Goal: Task Accomplishment & Management: Manage account settings

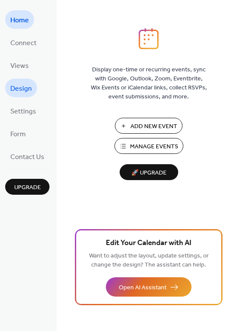
click at [22, 90] on span "Design" at bounding box center [21, 88] width 22 height 13
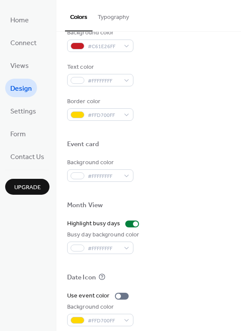
scroll to position [326, 0]
click at [19, 138] on span "Form" at bounding box center [17, 134] width 15 height 13
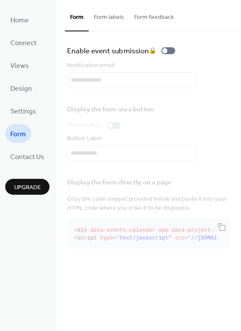
click at [110, 19] on button "Form labels" at bounding box center [109, 15] width 40 height 31
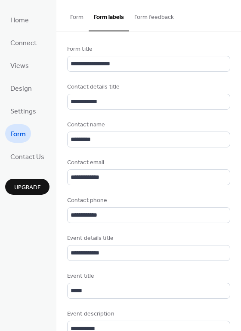
click at [83, 17] on button "Form" at bounding box center [77, 15] width 24 height 31
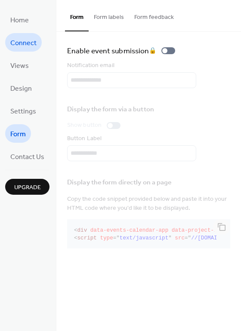
click at [33, 42] on span "Connect" at bounding box center [23, 43] width 26 height 13
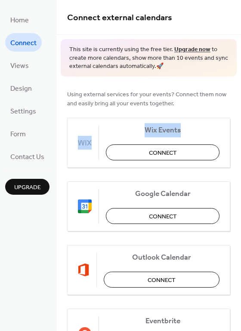
drag, startPoint x: 238, startPoint y: 78, endPoint x: 240, endPoint y: 130, distance: 52.6
click at [240, 130] on div "Connect external calendars This site is currently using the free tier. Upgrade …" at bounding box center [148, 165] width 185 height 331
click at [237, 138] on div "Using external services for your events? Connect them now and easily bring all …" at bounding box center [148, 288] width 185 height 423
drag, startPoint x: 237, startPoint y: 84, endPoint x: 237, endPoint y: 126, distance: 42.2
click at [237, 126] on div "Using external services for your events? Connect them now and easily bring all …" at bounding box center [148, 288] width 185 height 423
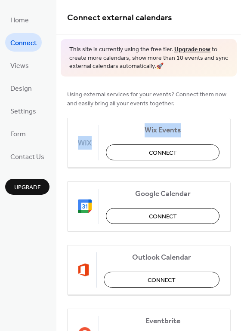
click at [190, 102] on span "Using external services for your events? Connect them now and easily bring all …" at bounding box center [148, 99] width 163 height 18
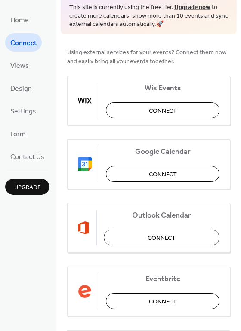
scroll to position [45, 0]
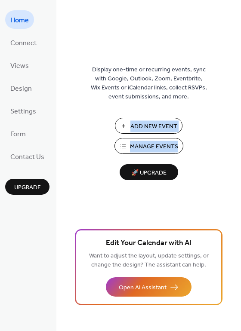
drag, startPoint x: 237, startPoint y: 92, endPoint x: 229, endPoint y: 169, distance: 77.8
click at [229, 169] on div "Display one-time or recurring events, sync with Google, Outlook, Zoom, Eventbri…" at bounding box center [148, 179] width 185 height 303
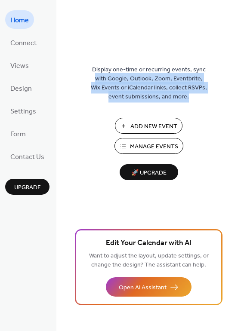
drag, startPoint x: 240, startPoint y: 67, endPoint x: 242, endPoint y: 109, distance: 41.8
click at [241, 109] on html "Home Connect Views Design Settings Form Contact Us Upgrade Home Upgrade Display…" at bounding box center [120, 165] width 241 height 331
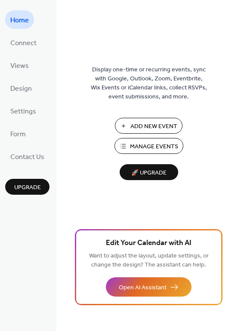
click at [239, 141] on div "Display one-time or recurring events, sync with Google, Outlook, Zoom, Eventbri…" at bounding box center [148, 179] width 185 height 303
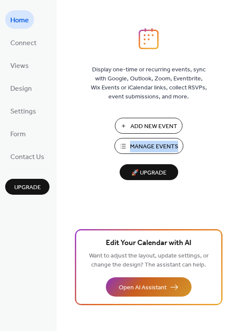
click at [165, 290] on span "Open AI Assistant" at bounding box center [143, 288] width 48 height 9
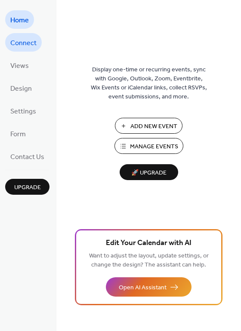
click at [19, 41] on span "Connect" at bounding box center [23, 43] width 26 height 13
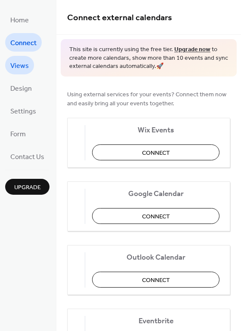
click at [16, 67] on span "Views" at bounding box center [19, 65] width 19 height 13
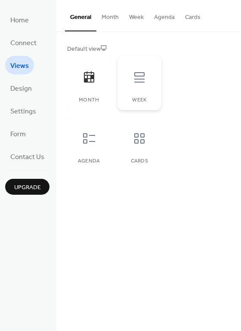
click at [137, 84] on icon at bounding box center [140, 78] width 14 height 14
click at [90, 140] on icon at bounding box center [89, 139] width 14 height 14
click at [137, 142] on icon at bounding box center [140, 139] width 14 height 14
click at [84, 74] on icon at bounding box center [89, 78] width 14 height 14
click at [107, 15] on button "Month" at bounding box center [110, 15] width 28 height 31
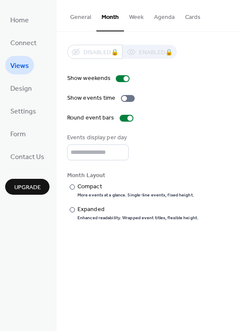
click at [135, 20] on button "Week" at bounding box center [136, 15] width 25 height 31
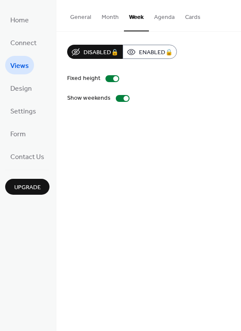
click at [156, 17] on button "Agenda" at bounding box center [164, 15] width 31 height 31
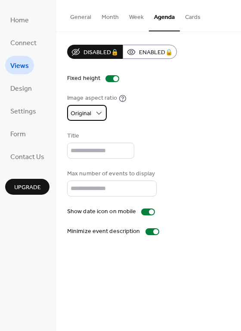
click at [93, 118] on div "Original" at bounding box center [87, 113] width 40 height 16
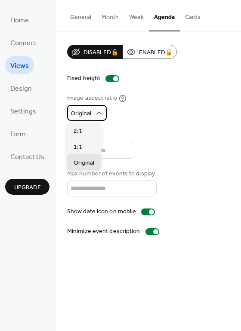
click at [93, 118] on div "Original" at bounding box center [87, 113] width 40 height 16
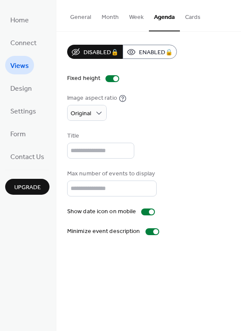
click at [127, 14] on button "Week" at bounding box center [136, 15] width 25 height 31
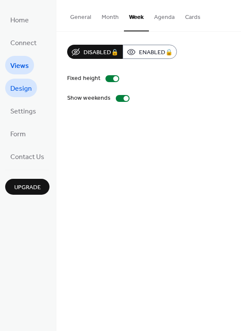
click at [20, 86] on span "Design" at bounding box center [21, 88] width 22 height 13
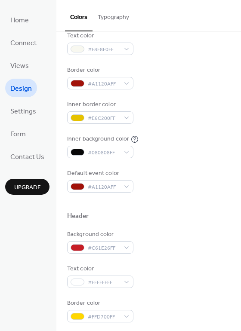
scroll to position [124, 0]
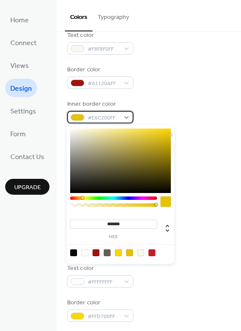
click at [76, 117] on div at bounding box center [78, 117] width 14 height 7
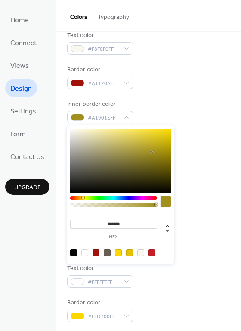
type input "*******"
drag, startPoint x: 140, startPoint y: 152, endPoint x: 152, endPoint y: 153, distance: 12.5
click at [152, 153] on div at bounding box center [120, 161] width 101 height 65
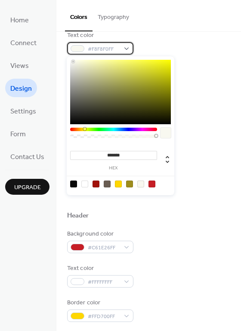
click at [98, 50] on span "#F8F8F0FF" at bounding box center [104, 49] width 32 height 9
click at [121, 156] on input "*******" at bounding box center [113, 155] width 87 height 9
click at [121, 157] on input "*******" at bounding box center [113, 155] width 87 height 9
paste input "*"
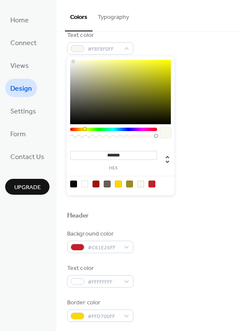
type input "********"
click at [184, 139] on div "Inner background color #080808FF" at bounding box center [148, 146] width 163 height 24
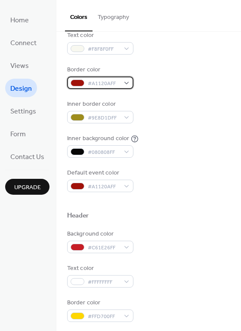
click at [97, 84] on span "#A1120AFF" at bounding box center [104, 83] width 32 height 9
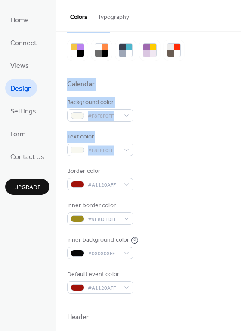
scroll to position [0, 0]
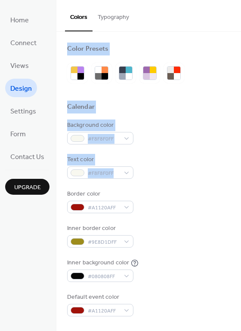
drag, startPoint x: 179, startPoint y: 50, endPoint x: 183, endPoint y: 28, distance: 22.4
click at [183, 28] on div "Colors Typography Color Presets Calendar Background color #F8F8F0FF Text color …" at bounding box center [148, 165] width 185 height 331
click at [194, 102] on div at bounding box center [148, 93] width 163 height 19
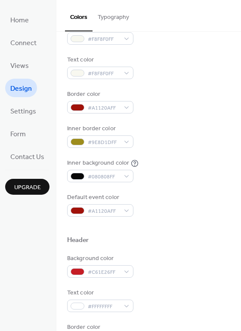
scroll to position [101, 0]
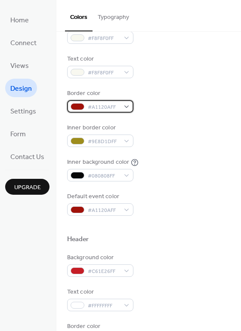
click at [101, 103] on span "#A1120AFF" at bounding box center [104, 107] width 32 height 9
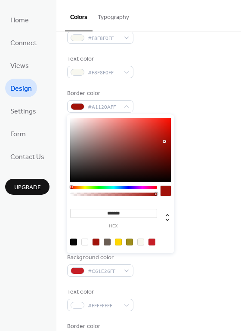
click at [163, 189] on div at bounding box center [166, 191] width 10 height 10
click at [163, 186] on div "******* hex" at bounding box center [121, 184] width 108 height 139
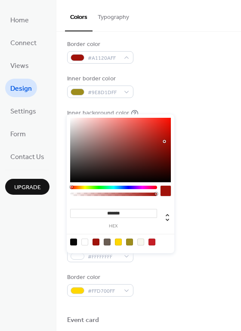
scroll to position [151, 0]
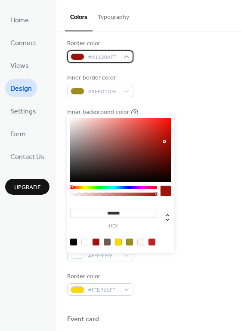
click at [109, 58] on span "#A1120AFF" at bounding box center [104, 57] width 32 height 9
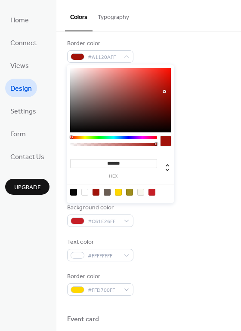
click at [119, 163] on input "*******" at bounding box center [113, 163] width 87 height 9
click at [119, 164] on input "*******" at bounding box center [113, 163] width 87 height 9
paste input "*"
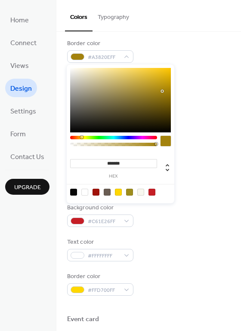
type input "*******"
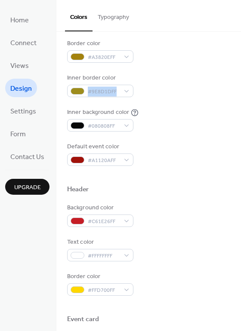
drag, startPoint x: 238, startPoint y: 73, endPoint x: 241, endPoint y: 84, distance: 11.6
click at [241, 84] on div "Color Presets Calendar Background color #F8F8F0FF Text color #F8F8F0FF Border c…" at bounding box center [148, 182] width 185 height 300
click at [200, 111] on div "Inner background color #080808FF" at bounding box center [148, 120] width 163 height 24
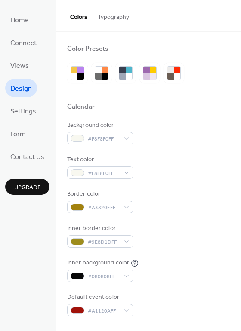
click at [207, 139] on div "Background color #F8F8F0FF" at bounding box center [148, 133] width 163 height 24
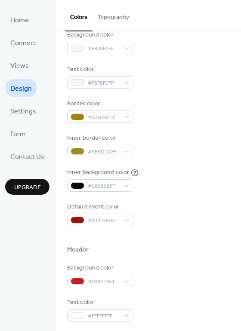
scroll to position [93, 0]
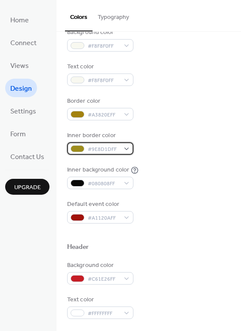
click at [107, 149] on span "#9E8D1DFF" at bounding box center [104, 149] width 32 height 9
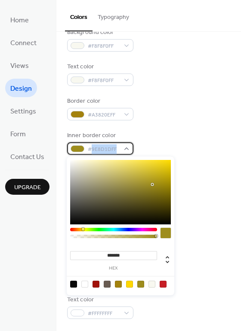
click at [107, 149] on span "#9E8D1DFF" at bounding box center [104, 149] width 32 height 9
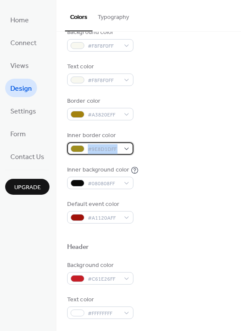
click at [107, 149] on span "#9E8D1DFF" at bounding box center [104, 149] width 32 height 9
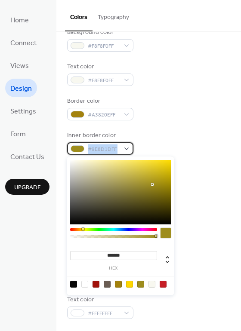
click at [107, 149] on span "#9E8D1DFF" at bounding box center [104, 149] width 32 height 9
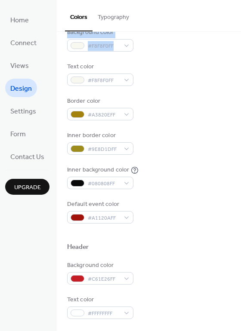
scroll to position [0, 0]
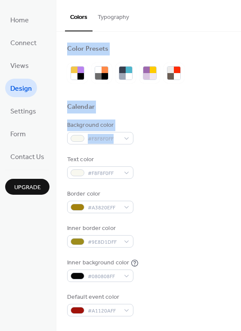
drag, startPoint x: 199, startPoint y: 50, endPoint x: 191, endPoint y: 10, distance: 40.0
click at [191, 10] on div "Colors Typography Color Presets Calendar Background color #F8F8F0FF Text color …" at bounding box center [148, 165] width 185 height 331
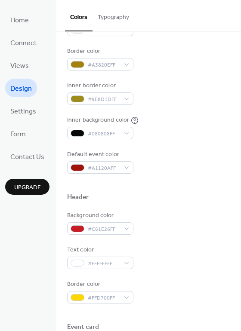
scroll to position [141, 0]
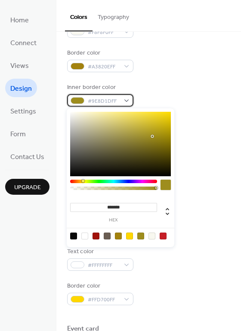
click at [93, 100] on span "#9E8D1DFF" at bounding box center [104, 101] width 32 height 9
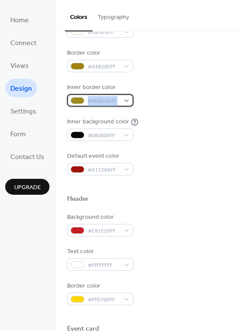
click at [93, 100] on span "#9E8D1DFF" at bounding box center [104, 101] width 32 height 9
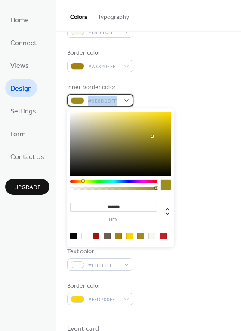
click at [93, 100] on span "#9E8D1DFF" at bounding box center [104, 101] width 32 height 9
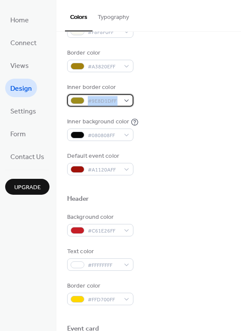
click at [93, 100] on span "#9E8D1DFF" at bounding box center [104, 101] width 32 height 9
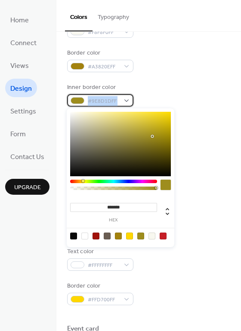
click at [93, 100] on span "#9E8D1DFF" at bounding box center [104, 101] width 32 height 9
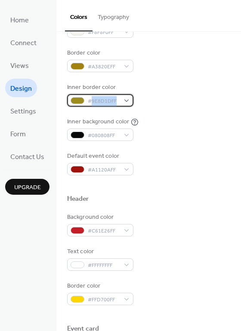
click at [93, 100] on span "#9E8D1DFF" at bounding box center [104, 101] width 32 height 9
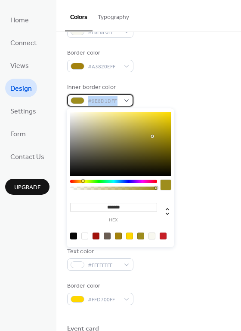
click at [93, 100] on span "#9E8D1DFF" at bounding box center [104, 101] width 32 height 9
click at [79, 99] on div at bounding box center [78, 100] width 14 height 7
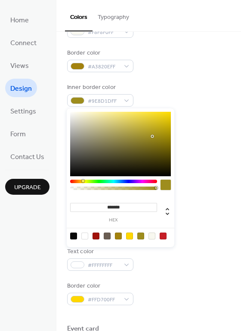
click at [165, 181] on div at bounding box center [166, 185] width 10 height 10
click at [112, 103] on span "#9E8D1DFF" at bounding box center [104, 101] width 32 height 9
click at [124, 102] on div "#9E8D1DFF" at bounding box center [100, 100] width 66 height 12
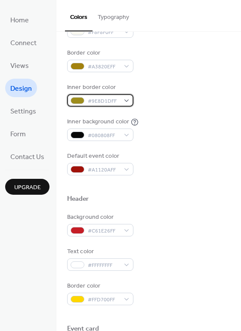
click at [109, 98] on span "#9E8D1DFF" at bounding box center [104, 101] width 32 height 9
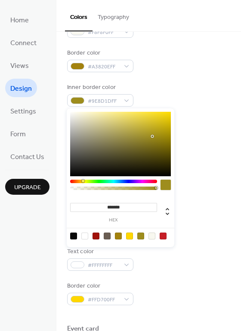
click at [130, 186] on div at bounding box center [113, 187] width 87 height 15
click at [89, 101] on span "#9E8D1DFF" at bounding box center [104, 101] width 32 height 9
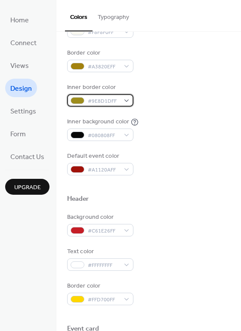
click at [89, 101] on span "#9E8D1DFF" at bounding box center [104, 101] width 32 height 9
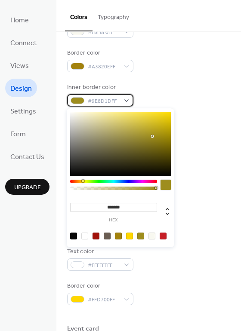
click at [89, 101] on span "#9E8D1DFF" at bounding box center [104, 101] width 32 height 9
click at [113, 102] on span "#9E8D1DFF" at bounding box center [104, 101] width 32 height 9
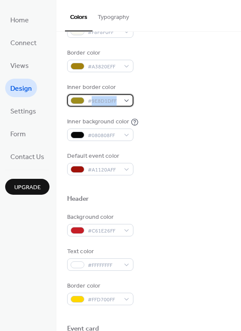
click at [113, 102] on span "#9E8D1DFF" at bounding box center [104, 101] width 32 height 9
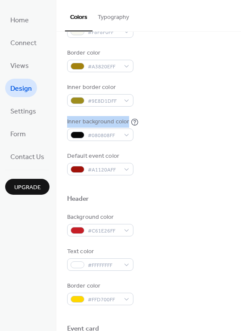
drag, startPoint x: 236, startPoint y: 97, endPoint x: 237, endPoint y: 111, distance: 14.2
click at [237, 111] on div "Color Presets Calendar Background color #F8F8F0FF Text color #F8F8F0FF Border c…" at bounding box center [148, 225] width 185 height 668
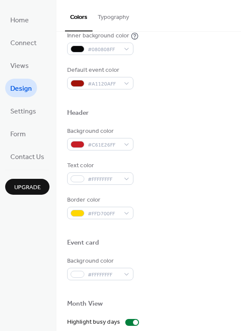
scroll to position [208, 0]
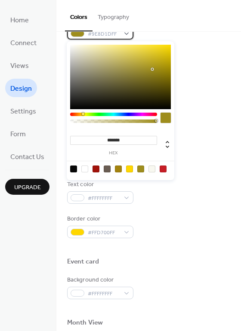
click at [125, 33] on div "#9E8D1DFF" at bounding box center [100, 33] width 66 height 12
click at [124, 140] on input "*******" at bounding box center [113, 140] width 87 height 9
click at [124, 141] on input "*******" at bounding box center [113, 140] width 87 height 9
paste input "*"
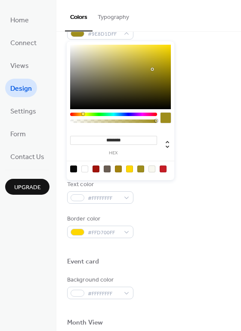
click at [105, 138] on input "********" at bounding box center [113, 140] width 87 height 9
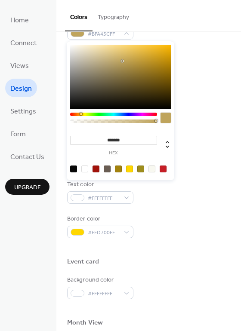
type input "*******"
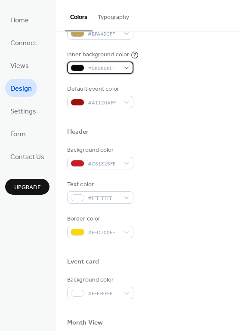
click at [102, 69] on span "#080808FF" at bounding box center [104, 68] width 32 height 9
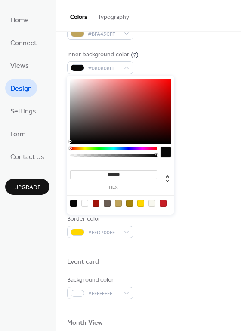
click at [120, 173] on input "*******" at bounding box center [113, 174] width 87 height 9
type input "*"
paste input "*******"
type input "*******"
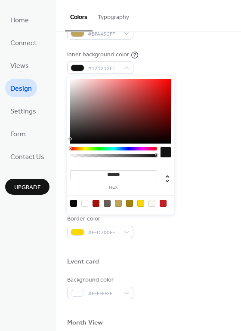
click at [194, 104] on div "Default event color #A1120AFF" at bounding box center [148, 97] width 163 height 24
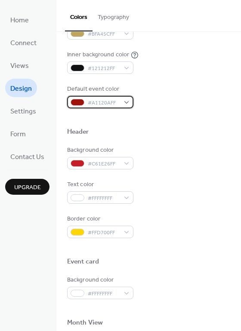
click at [101, 105] on span "#A1120AFF" at bounding box center [104, 103] width 32 height 9
drag, startPoint x: 238, startPoint y: 112, endPoint x: 240, endPoint y: 104, distance: 8.5
click at [237, 123] on div "Color Presets Calendar Background color #F8F8F0FF Text color #F8F8F0FF Border c…" at bounding box center [148, 158] width 185 height 668
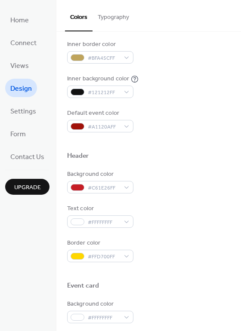
scroll to position [189, 0]
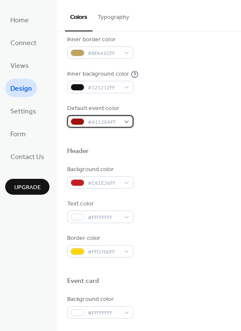
click at [111, 122] on span "#A1120AFF" at bounding box center [104, 122] width 32 height 9
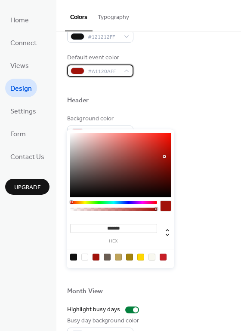
scroll to position [246, 0]
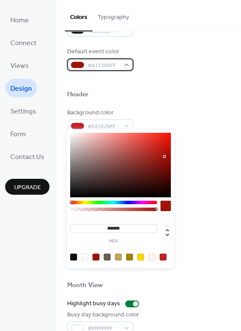
click at [124, 67] on div "#A1120AFF" at bounding box center [100, 65] width 66 height 12
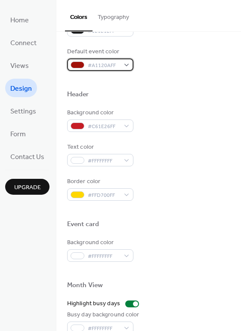
click at [124, 64] on div "#A1120AFF" at bounding box center [100, 65] width 66 height 12
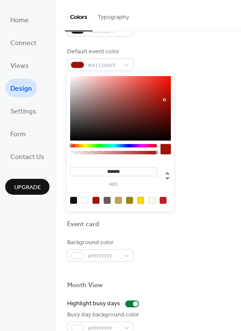
drag, startPoint x: 122, startPoint y: 171, endPoint x: 96, endPoint y: 171, distance: 26.3
click at [96, 171] on input "*******" at bounding box center [113, 171] width 87 height 9
paste input
type input "*******"
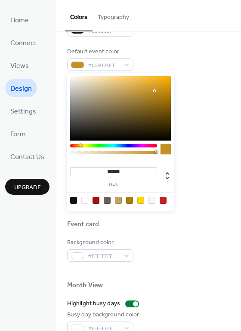
click at [225, 135] on div "Background color #C61E26FF Text color #FFFFFFFF Border color #FFD700FF" at bounding box center [148, 154] width 163 height 93
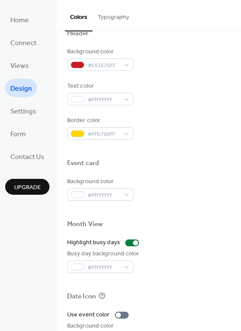
scroll to position [310, 0]
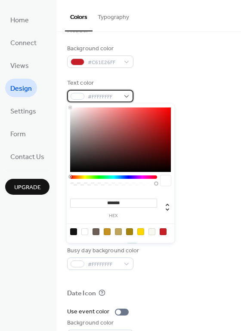
click at [112, 98] on span "#FFFFFFFF" at bounding box center [104, 97] width 32 height 9
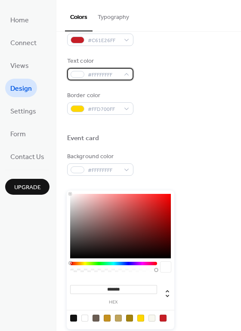
scroll to position [336, 0]
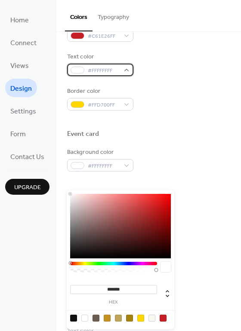
click at [126, 71] on div "#FFFFFFFF" at bounding box center [100, 70] width 66 height 12
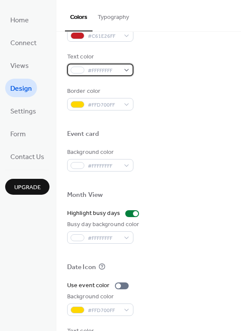
click at [126, 70] on div "#FFFFFFFF" at bounding box center [100, 70] width 66 height 12
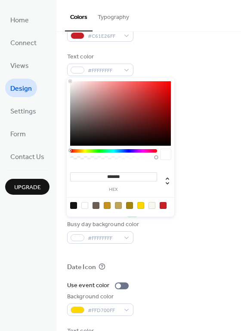
click at [122, 175] on input "*******" at bounding box center [113, 177] width 87 height 9
click at [122, 176] on input "*******" at bounding box center [113, 177] width 87 height 9
paste input "*"
type input "********"
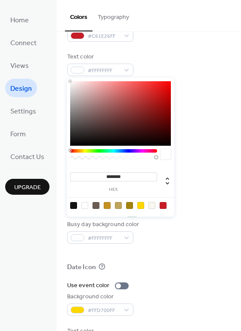
click at [123, 176] on input "********" at bounding box center [113, 177] width 87 height 9
click at [179, 96] on div "Border color #FFD700FF" at bounding box center [148, 99] width 163 height 24
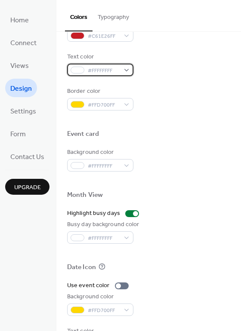
click at [126, 69] on div "#FFFFFFFF" at bounding box center [100, 70] width 66 height 12
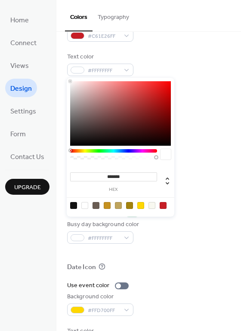
click at [110, 182] on div "******* hex" at bounding box center [113, 182] width 87 height 22
click at [114, 174] on input "*******" at bounding box center [113, 177] width 87 height 9
paste input "*"
type input "*******"
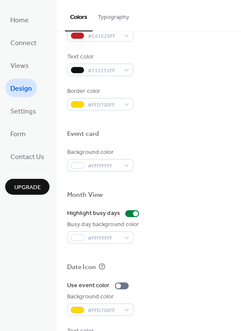
click at [203, 111] on div at bounding box center [148, 120] width 163 height 19
click at [237, 80] on div "Color Presets Calendar Background color #F8F8F0FF Text color #F8F8F0FF Border c…" at bounding box center [148, 30] width 185 height 668
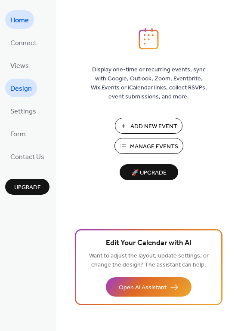
click at [25, 85] on span "Design" at bounding box center [21, 88] width 22 height 13
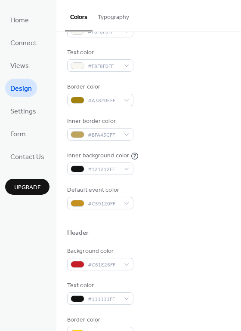
scroll to position [108, 0]
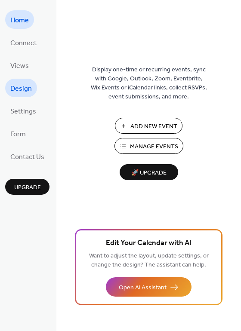
click at [17, 92] on span "Design" at bounding box center [21, 88] width 22 height 13
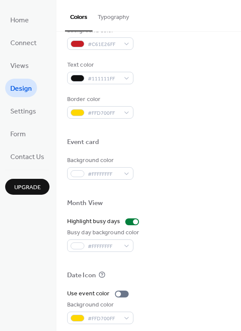
scroll to position [329, 0]
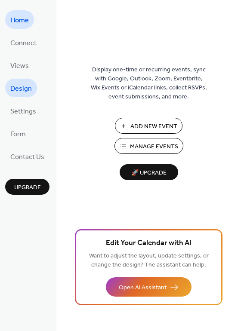
click at [19, 84] on span "Design" at bounding box center [21, 88] width 22 height 13
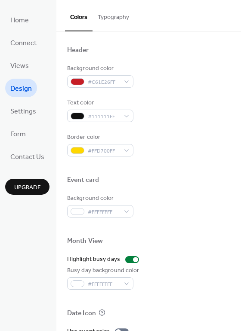
scroll to position [291, 0]
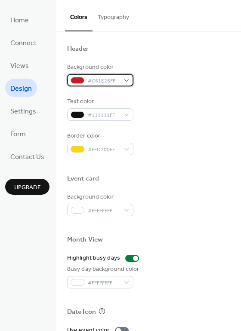
click at [101, 75] on div "#C61E26FF" at bounding box center [100, 80] width 66 height 12
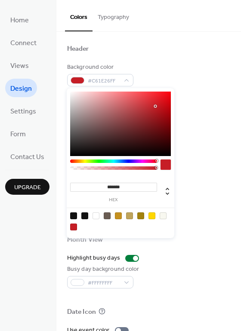
click at [121, 186] on input "*******" at bounding box center [113, 187] width 87 height 9
drag, startPoint x: 129, startPoint y: 186, endPoint x: 101, endPoint y: 189, distance: 28.2
click at [101, 189] on input "*******" at bounding box center [113, 187] width 87 height 9
